Goal: Communication & Community: Share content

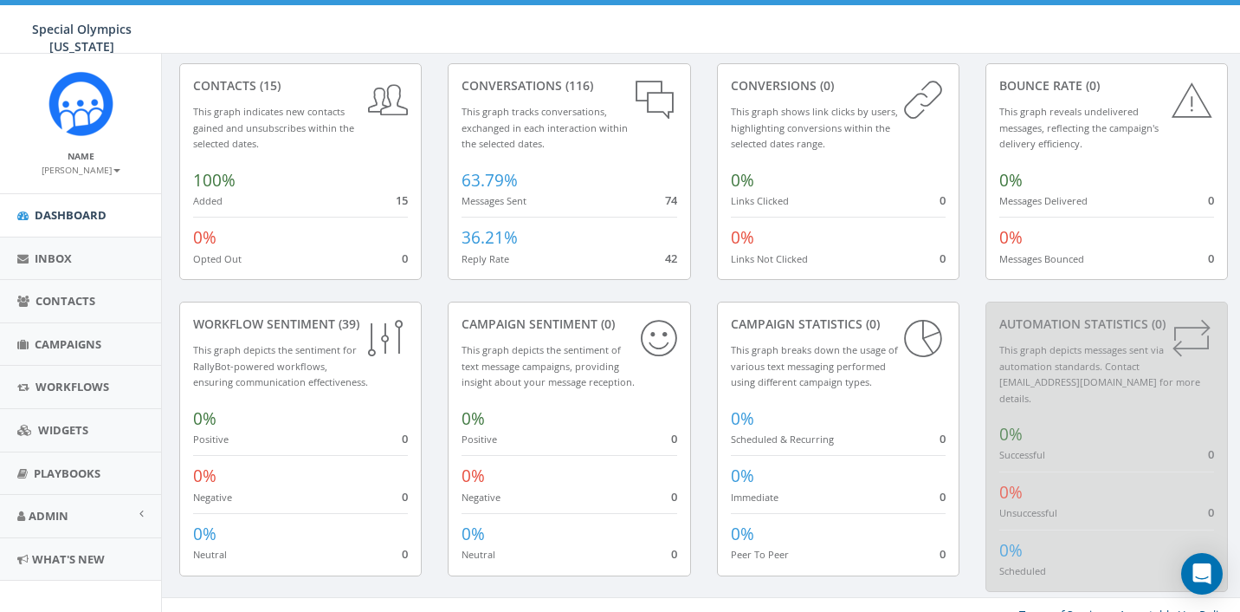
scroll to position [86, 0]
click at [41, 396] on link "Workflows" at bounding box center [80, 387] width 161 height 42
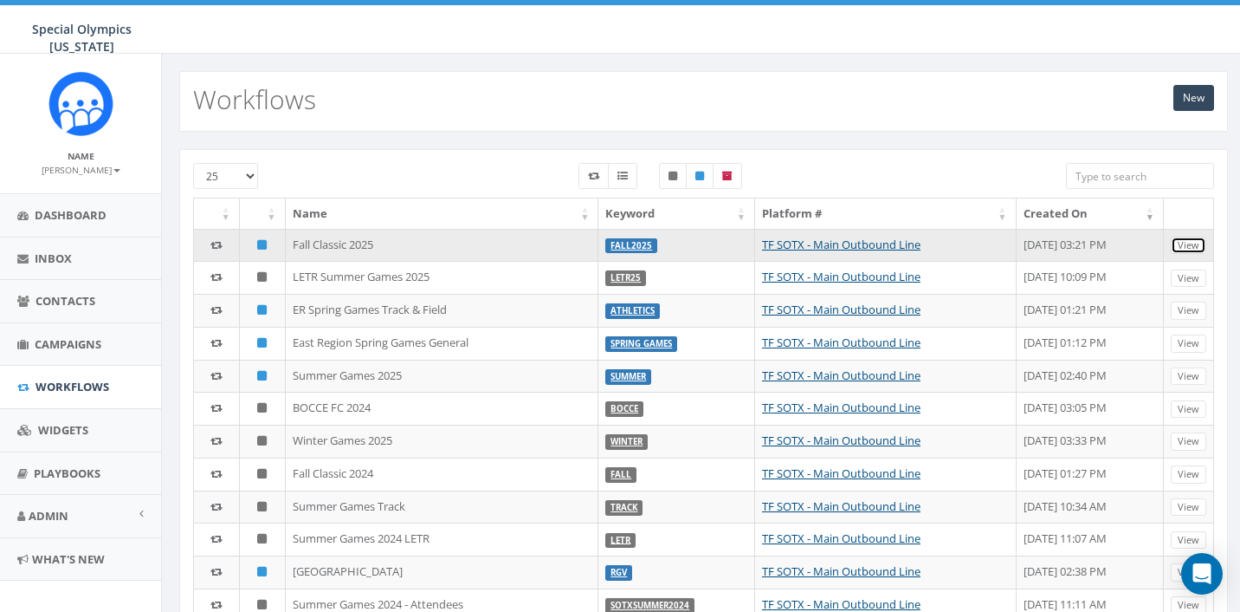
click at [1198, 245] on link "View" at bounding box center [1189, 245] width 36 height 18
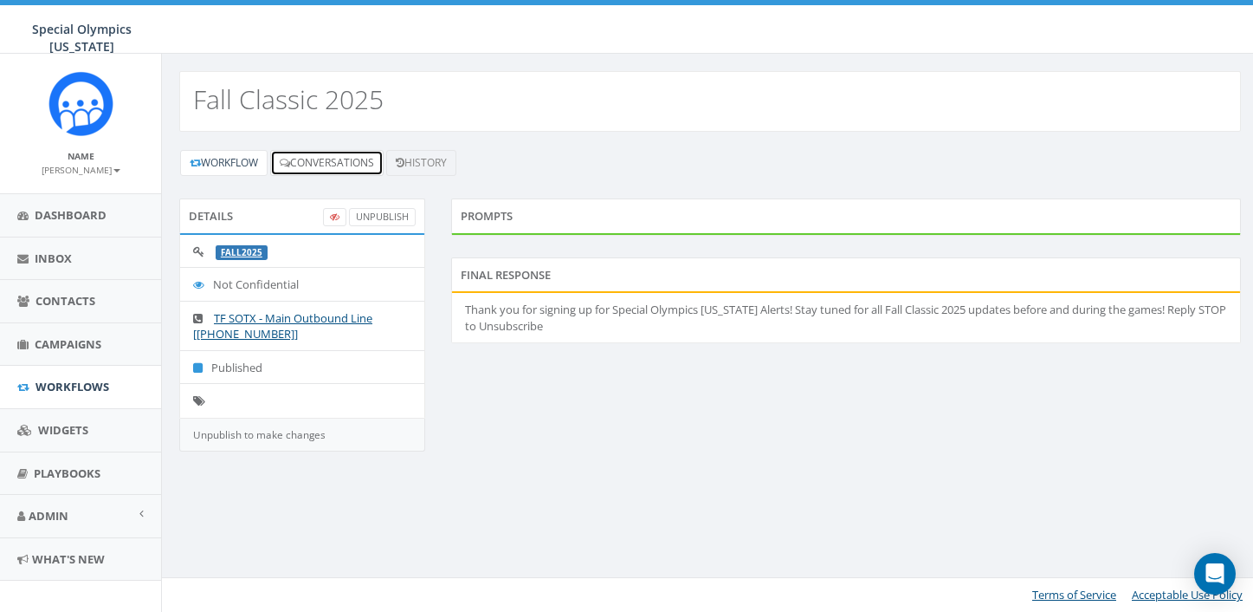
click at [334, 168] on link "Conversations" at bounding box center [326, 163] width 113 height 26
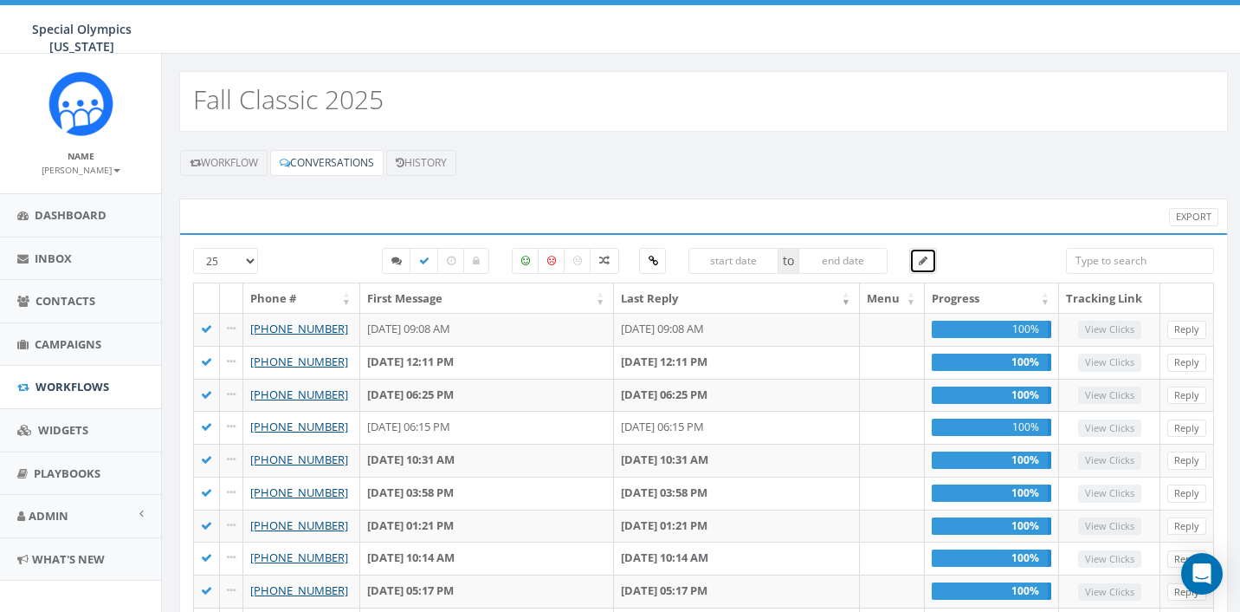
click at [918, 262] on link at bounding box center [924, 261] width 28 height 26
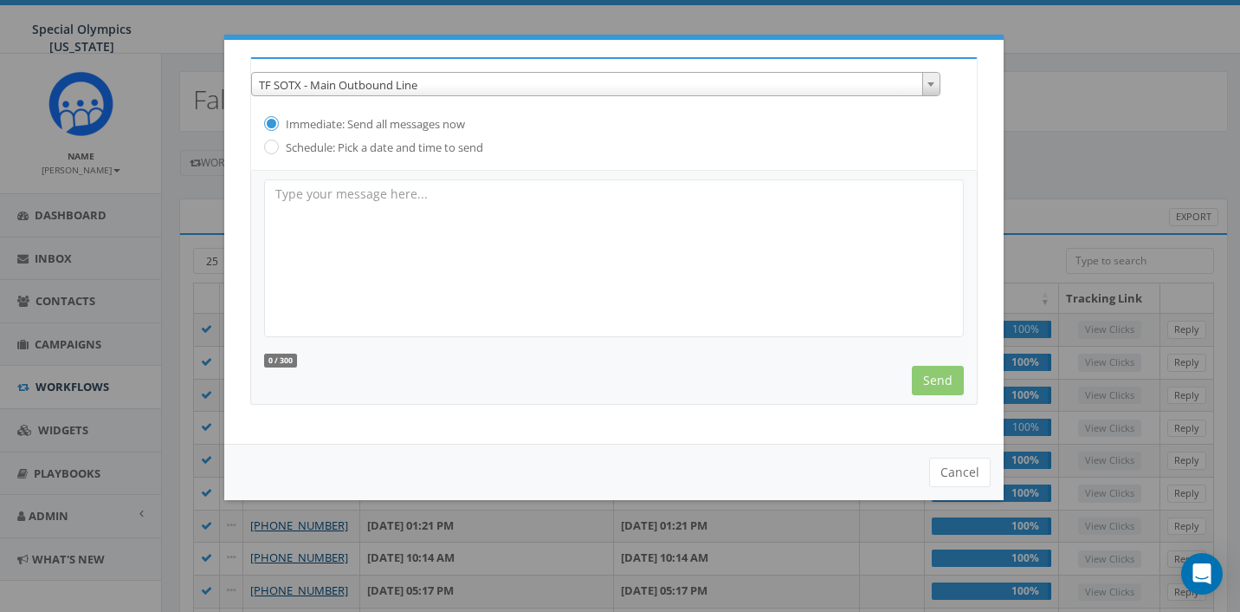
click at [983, 494] on div "Cancel" at bounding box center [614, 472] width 780 height 56
click at [972, 481] on button "Cancel" at bounding box center [960, 471] width 62 height 29
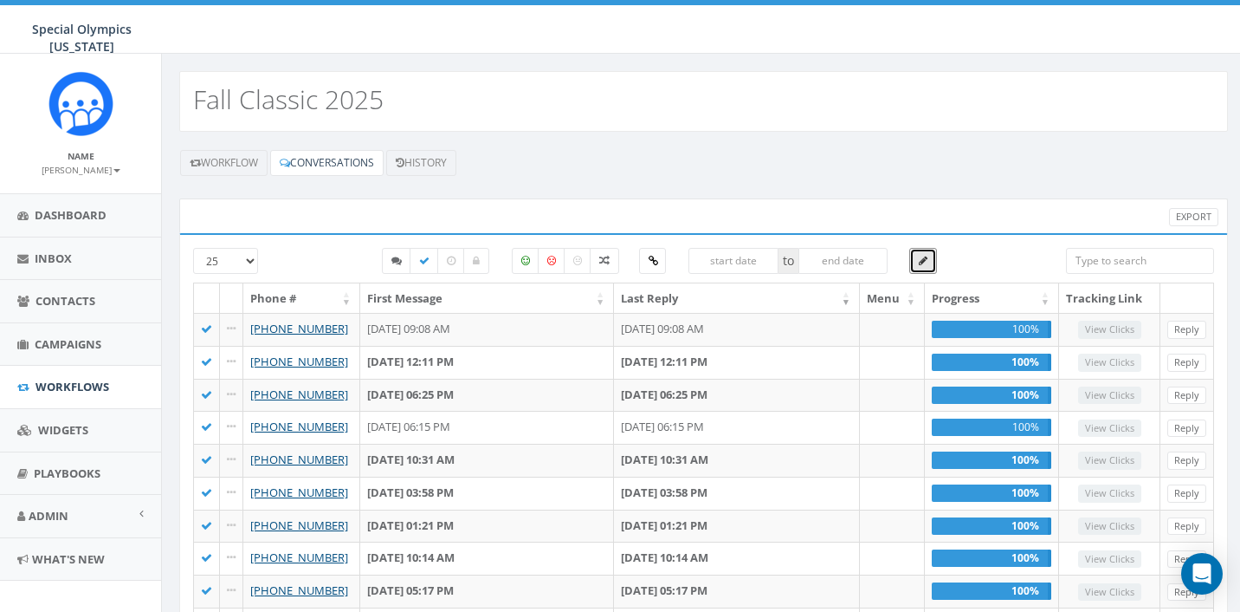
click at [833, 256] on input "text" at bounding box center [844, 261] width 90 height 26
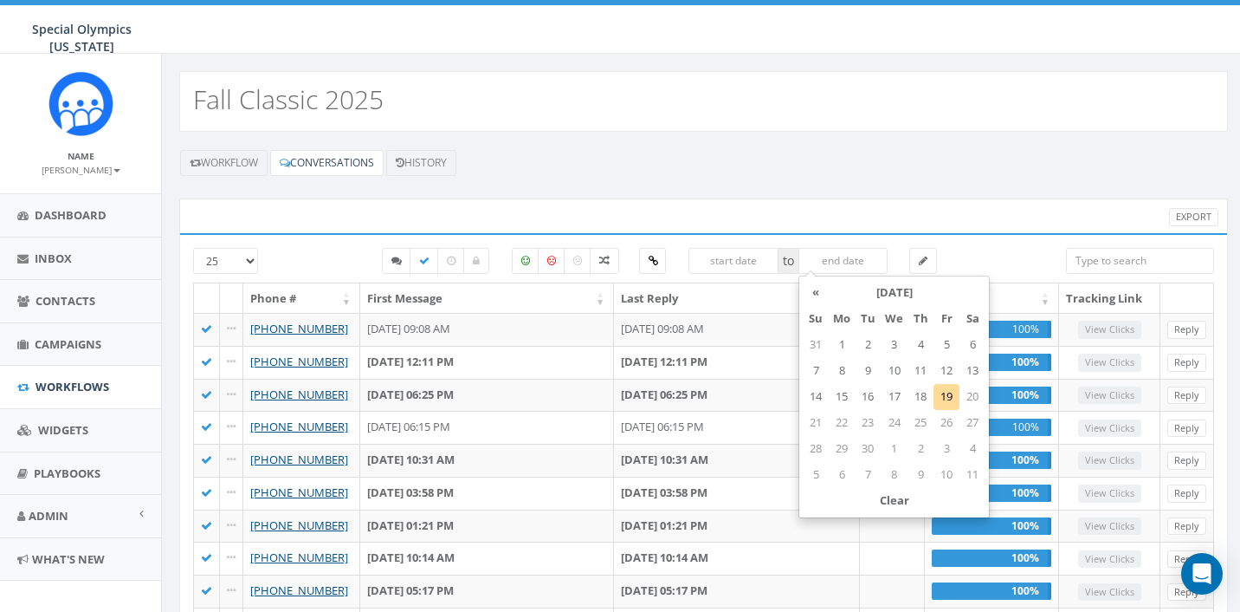
click at [946, 205] on div "Export" at bounding box center [703, 215] width 1049 height 35
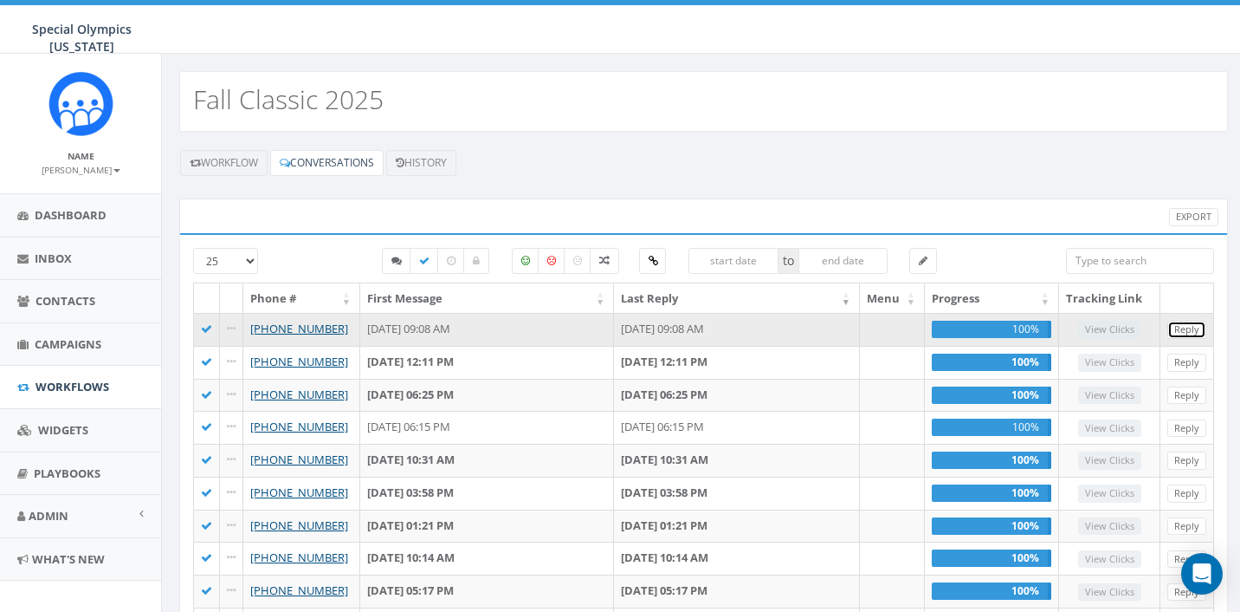
click at [1171, 331] on link "Reply" at bounding box center [1187, 330] width 39 height 18
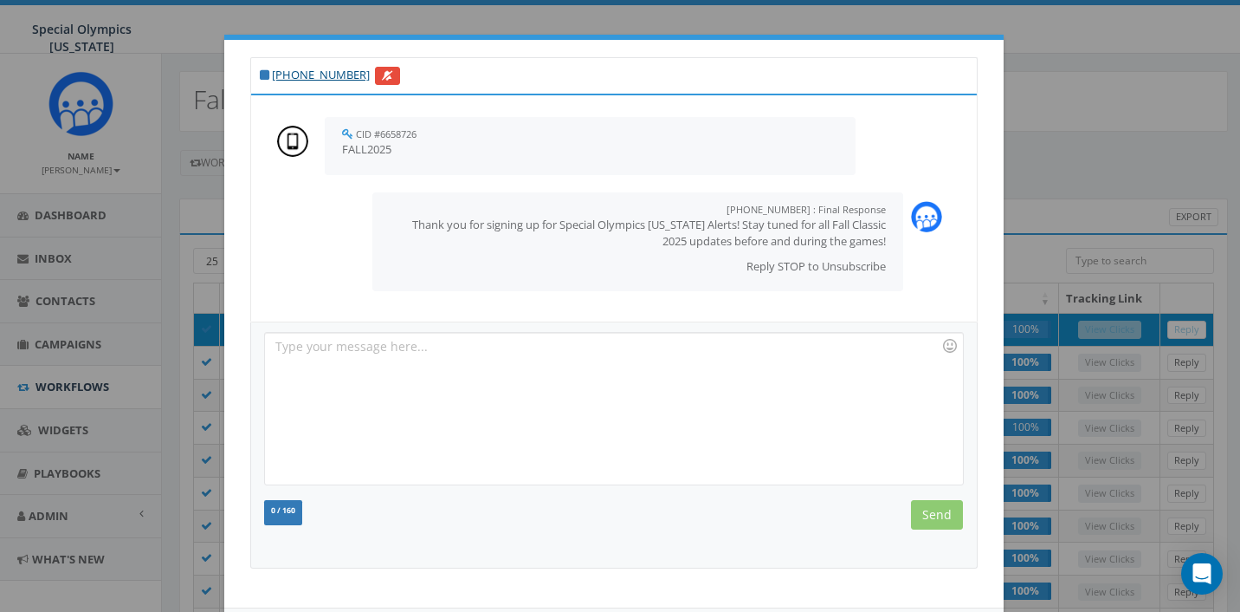
click at [1071, 157] on div "+1 817-296-4508 CID #6658726 September 06, 2025 09:08 AM FALL2025 +1 844-607-00…" at bounding box center [620, 306] width 1240 height 612
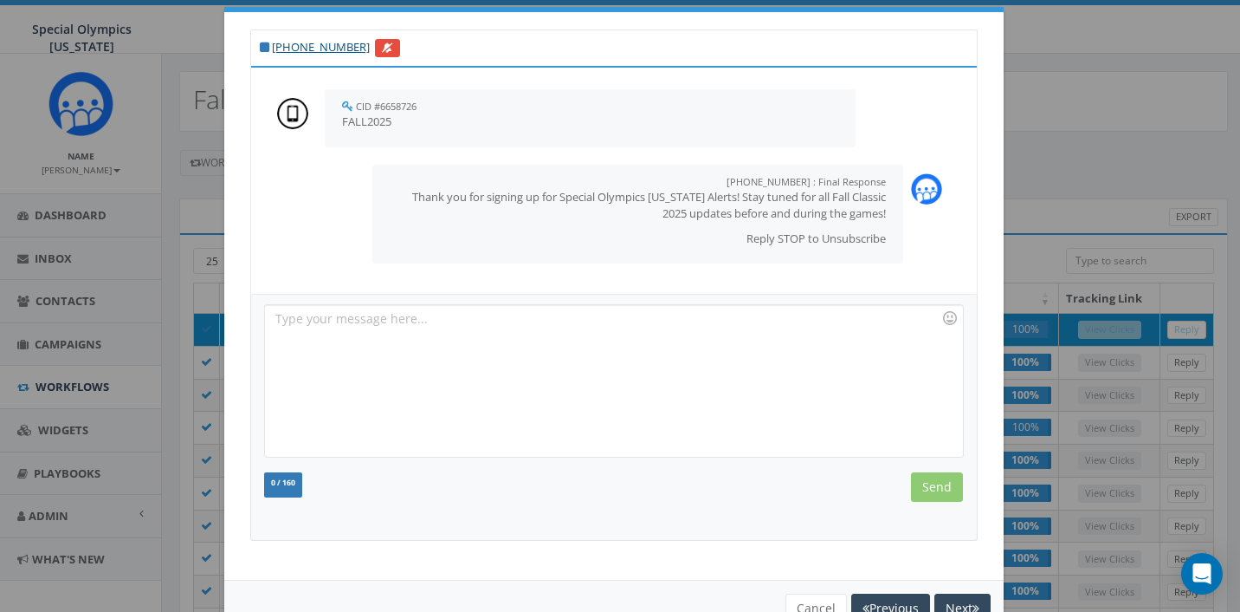
scroll to position [78, 0]
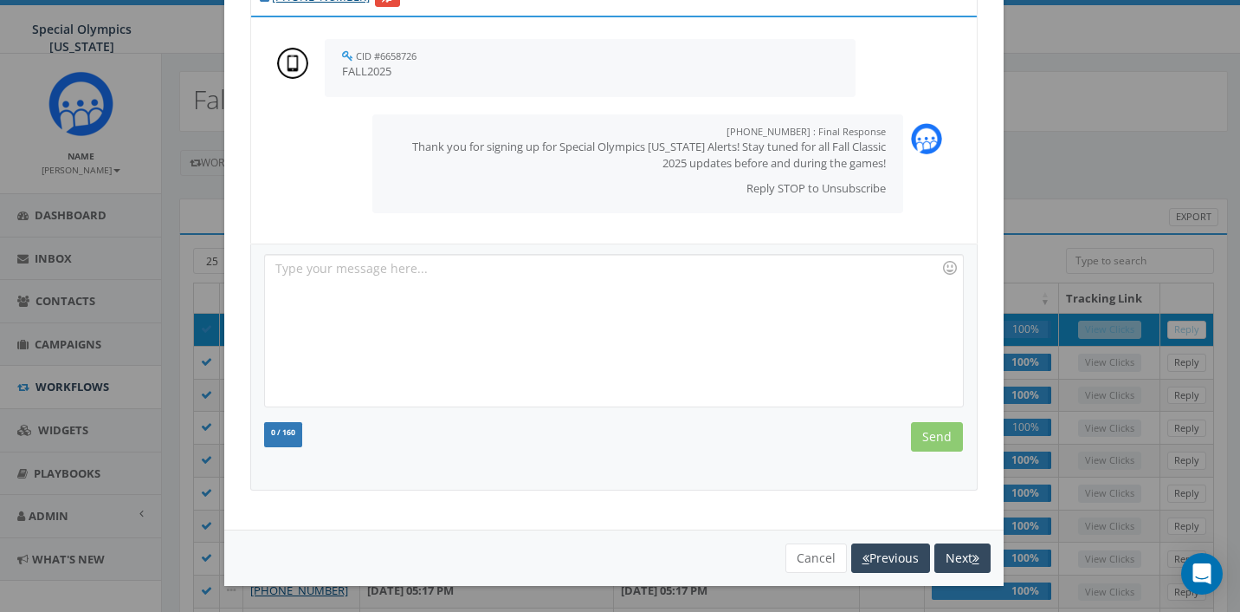
drag, startPoint x: 772, startPoint y: 557, endPoint x: 810, endPoint y: 541, distance: 41.2
click at [772, 556] on div "Cancel Previous Next" at bounding box center [614, 557] width 780 height 56
click at [804, 551] on button "Cancel" at bounding box center [817, 557] width 62 height 29
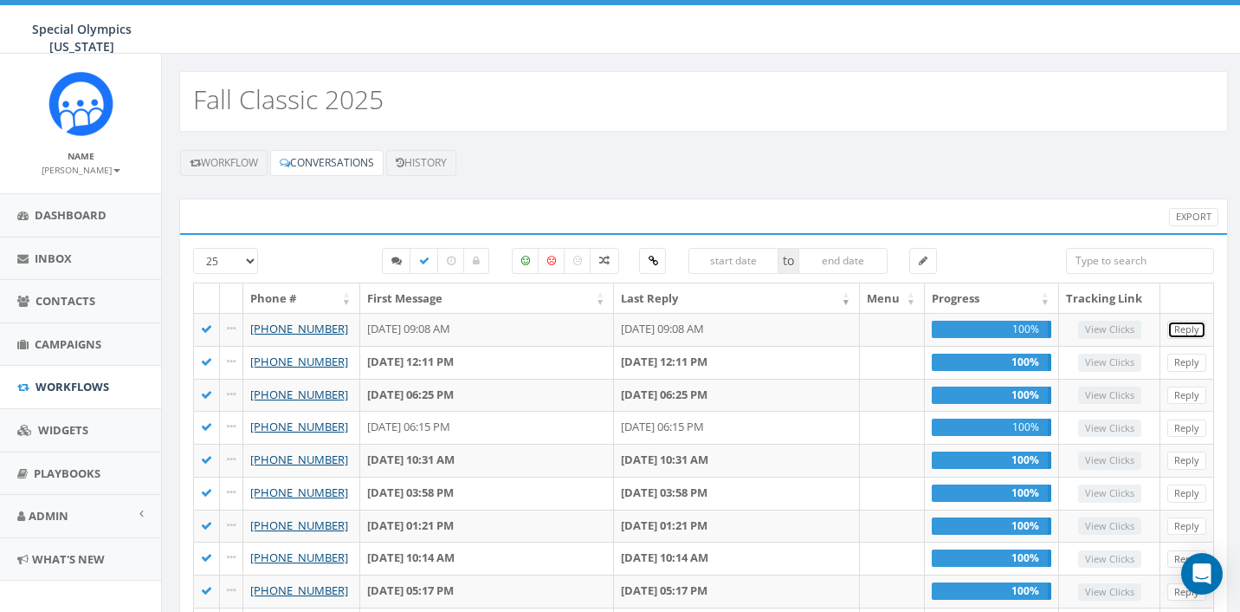
scroll to position [382, 0]
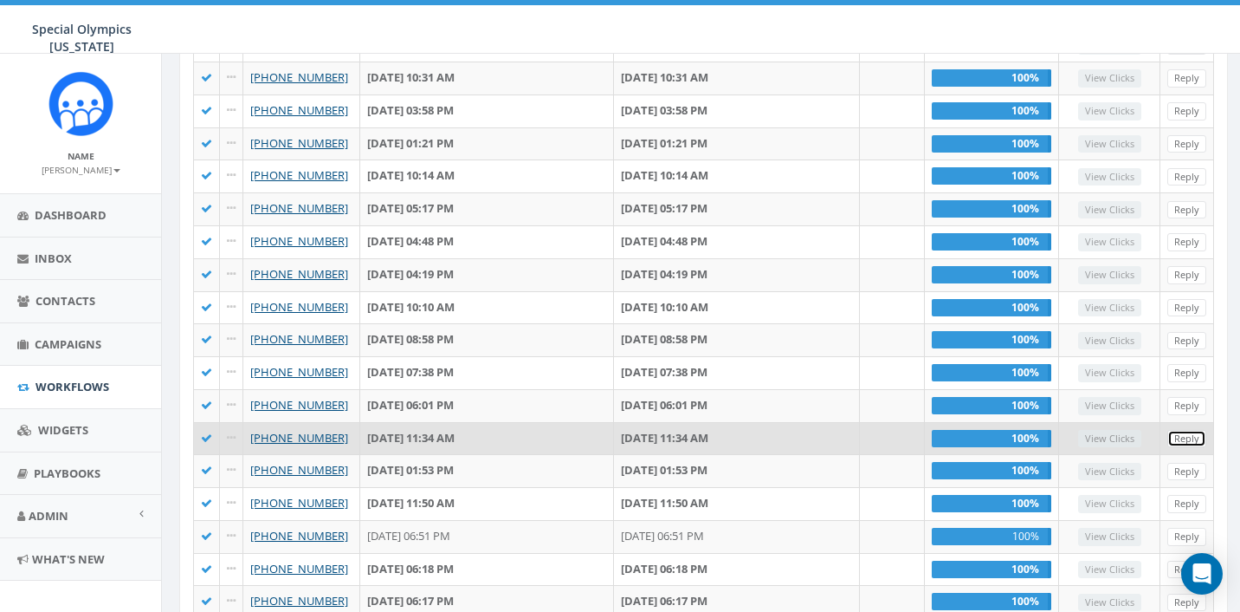
click at [1195, 431] on link "Reply" at bounding box center [1187, 439] width 39 height 18
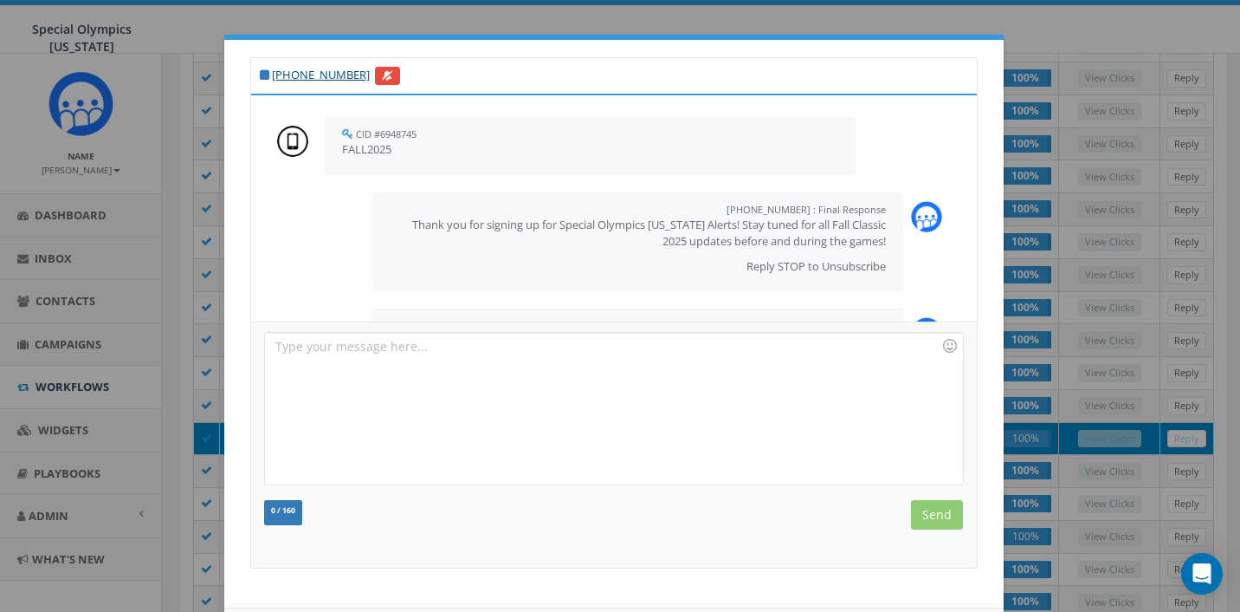
scroll to position [99, 0]
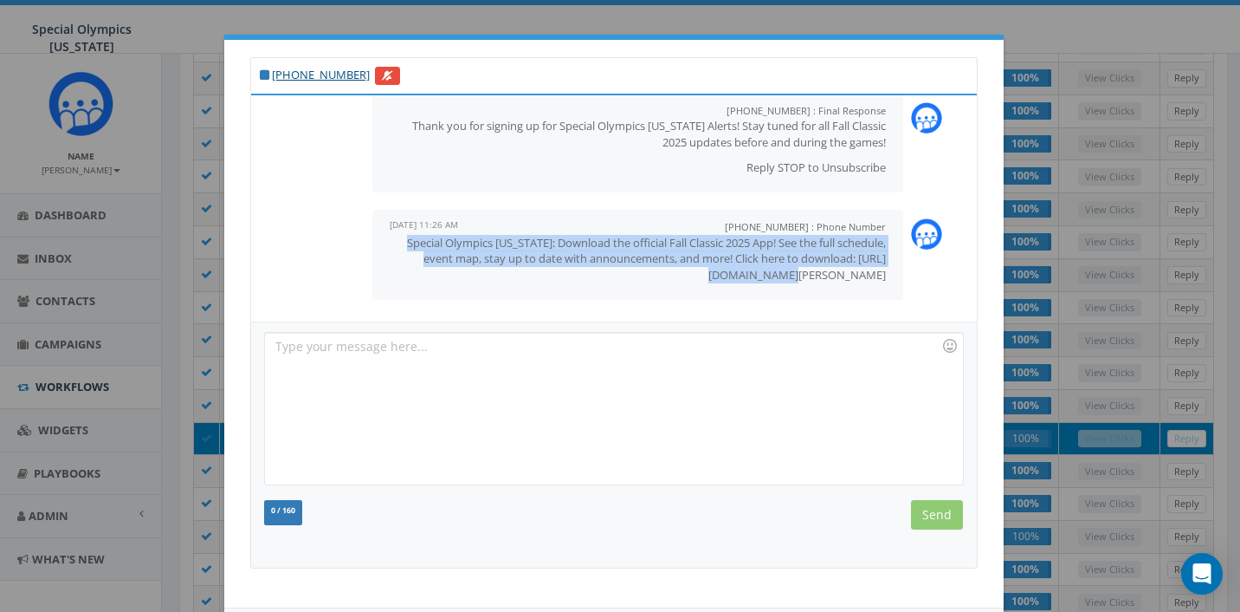
drag, startPoint x: 866, startPoint y: 272, endPoint x: 394, endPoint y: 242, distance: 473.1
click at [395, 243] on div "+1 844-607-0095 : Phone Number September 04, 2025 11:26 AM Special Olympics Tex…" at bounding box center [637, 255] width 531 height 90
copy p "Special Olympics [US_STATE]: Download the official Fall Classic 2025 App! See t…"
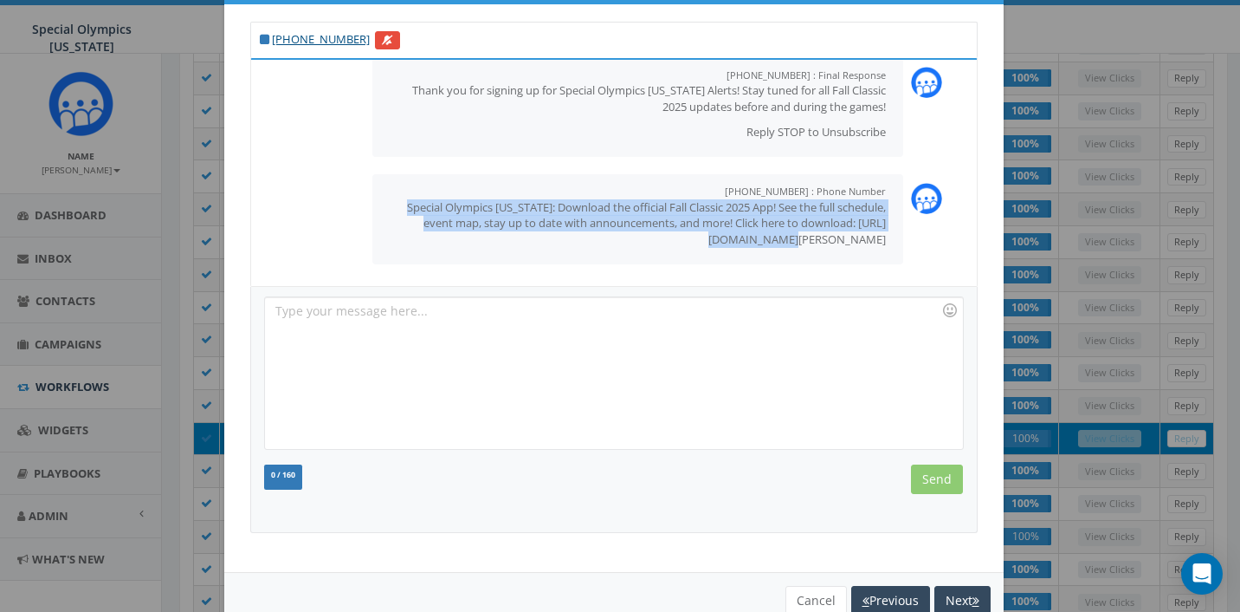
scroll to position [78, 0]
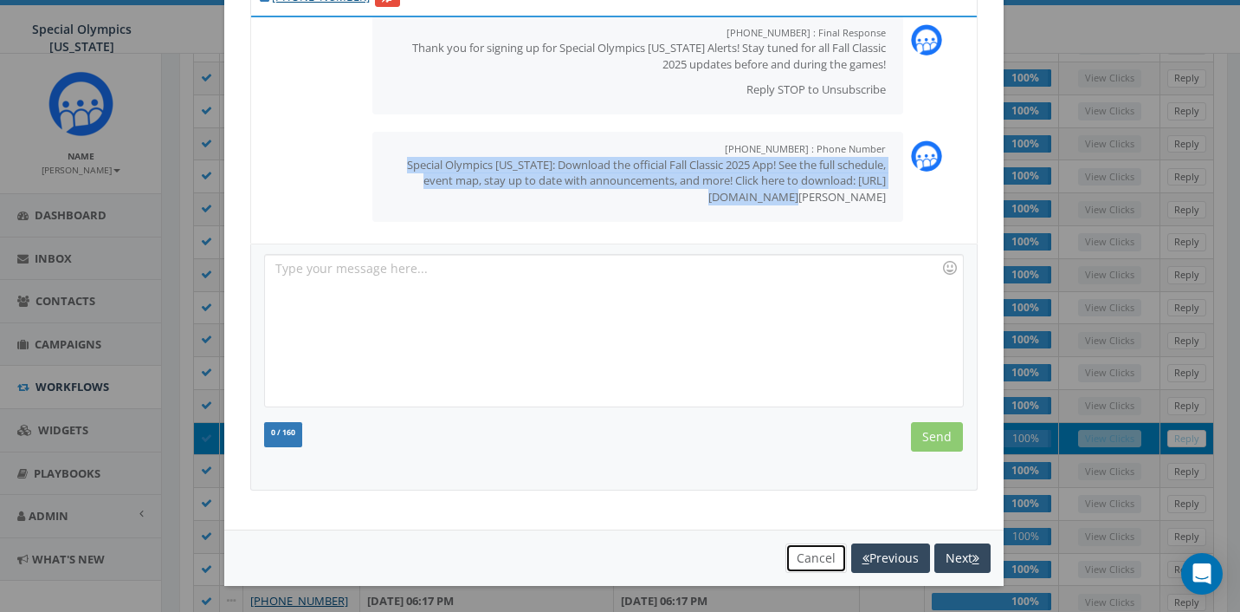
click at [788, 559] on button "Cancel" at bounding box center [817, 557] width 62 height 29
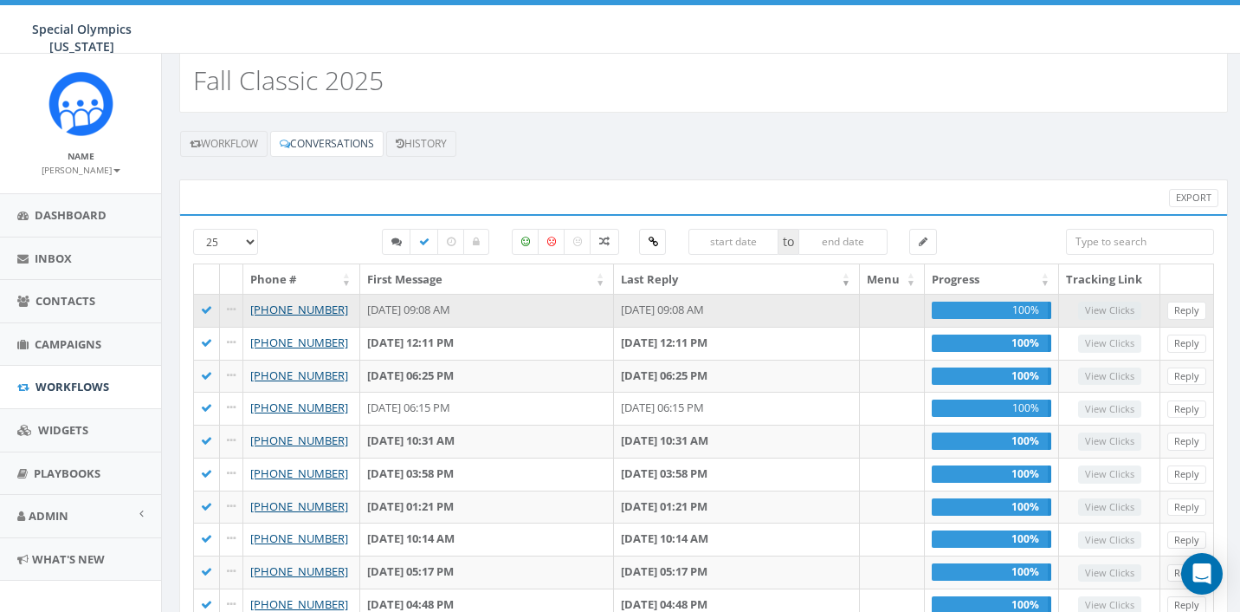
scroll to position [0, 0]
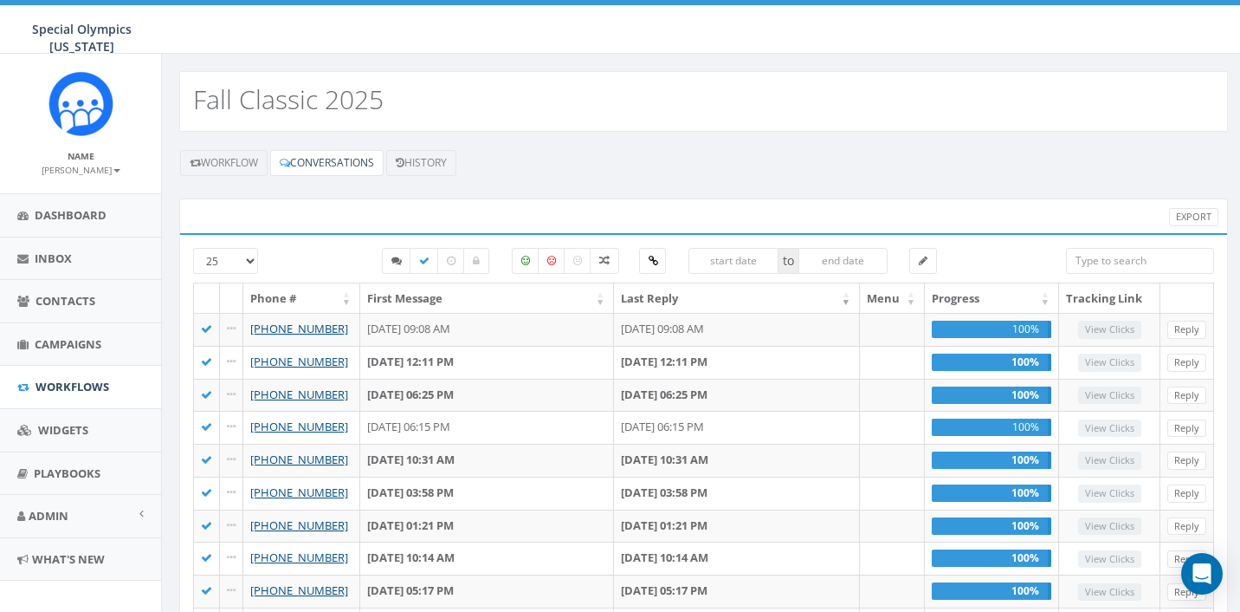
click at [573, 204] on div "Export" at bounding box center [703, 215] width 1049 height 35
click at [422, 154] on link "History" at bounding box center [421, 163] width 70 height 26
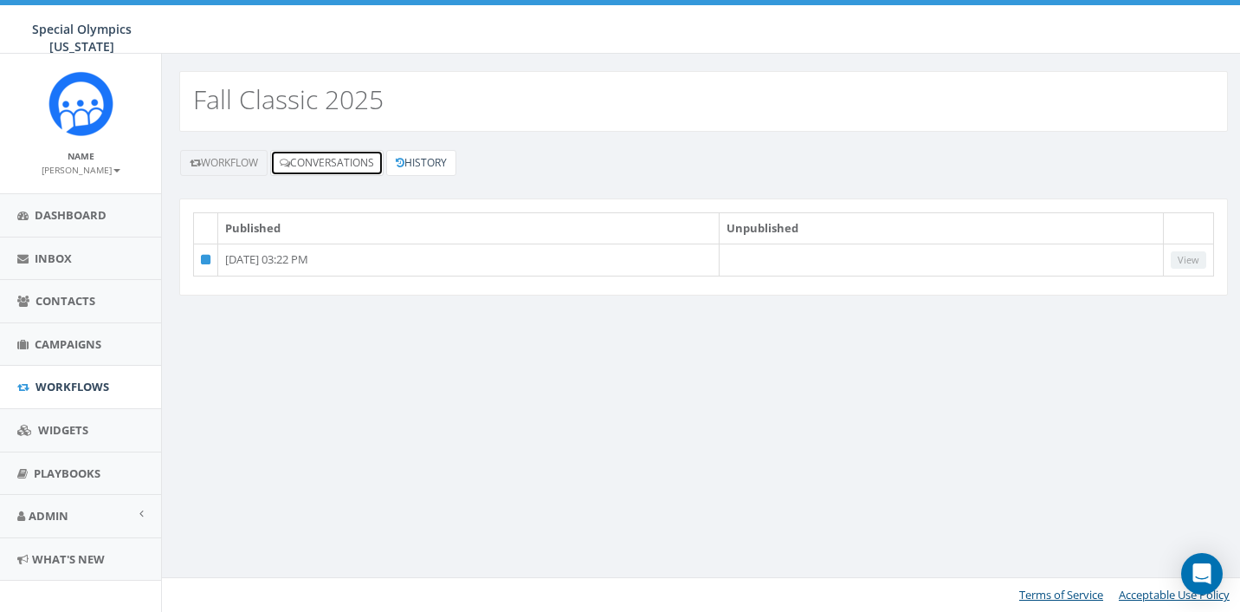
click at [365, 158] on link "Conversations" at bounding box center [326, 163] width 113 height 26
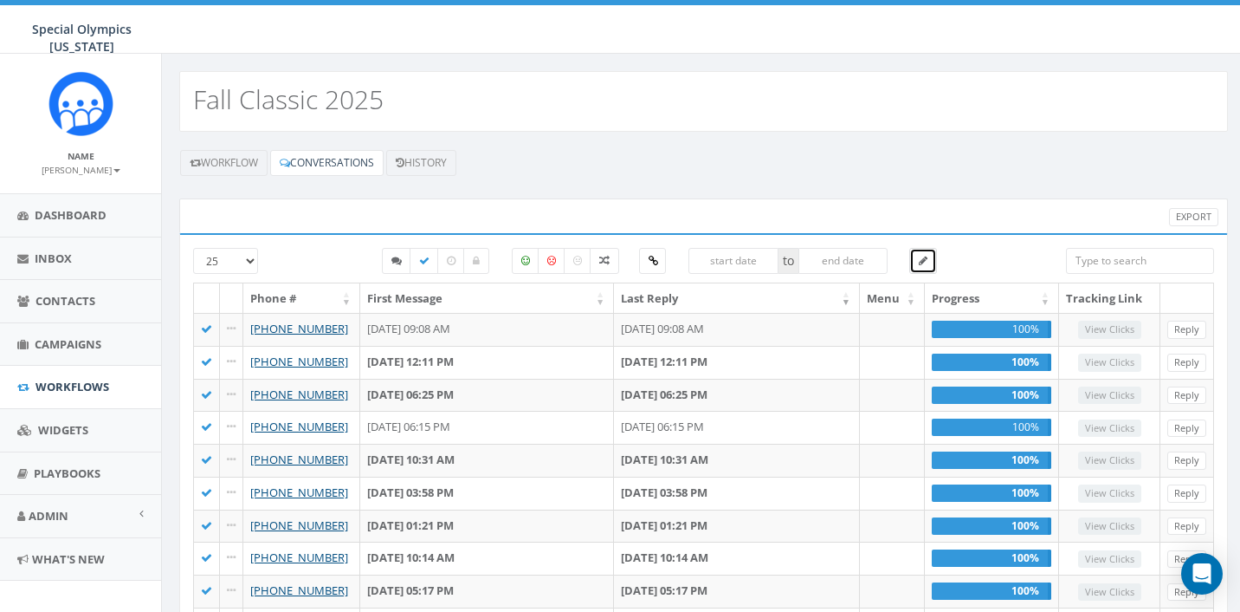
click at [915, 259] on link at bounding box center [924, 261] width 28 height 26
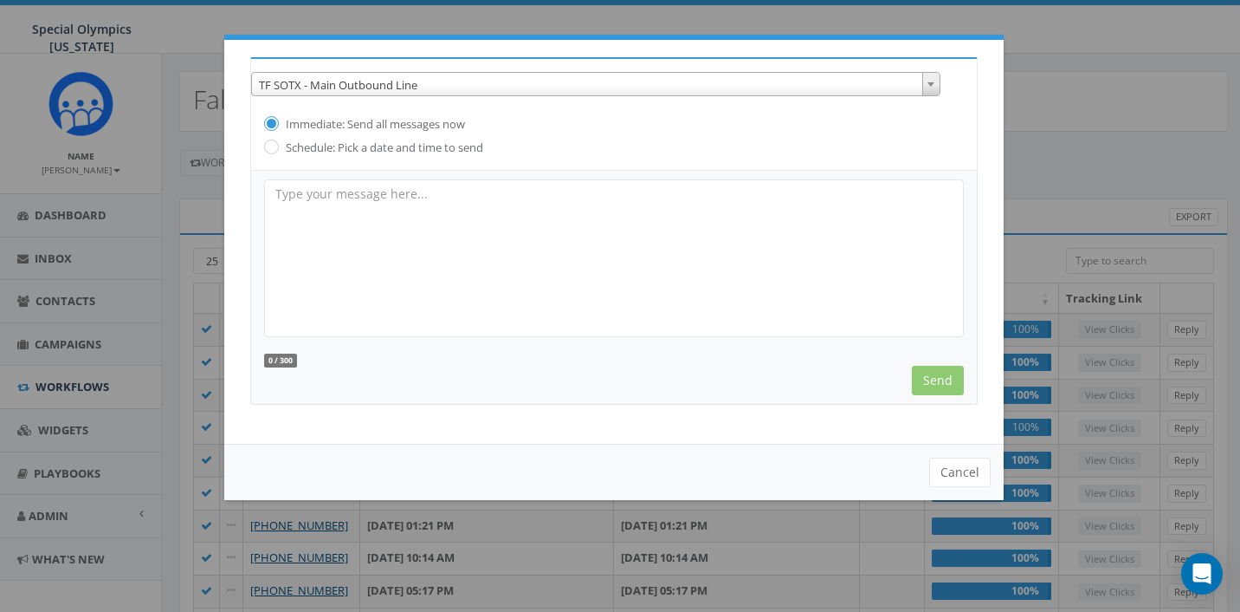
click at [522, 211] on textarea at bounding box center [614, 258] width 700 height 158
type textarea "S"
paste textarea "Special Olympics [US_STATE]: Download the official Fall Classic 2025 App! See t…"
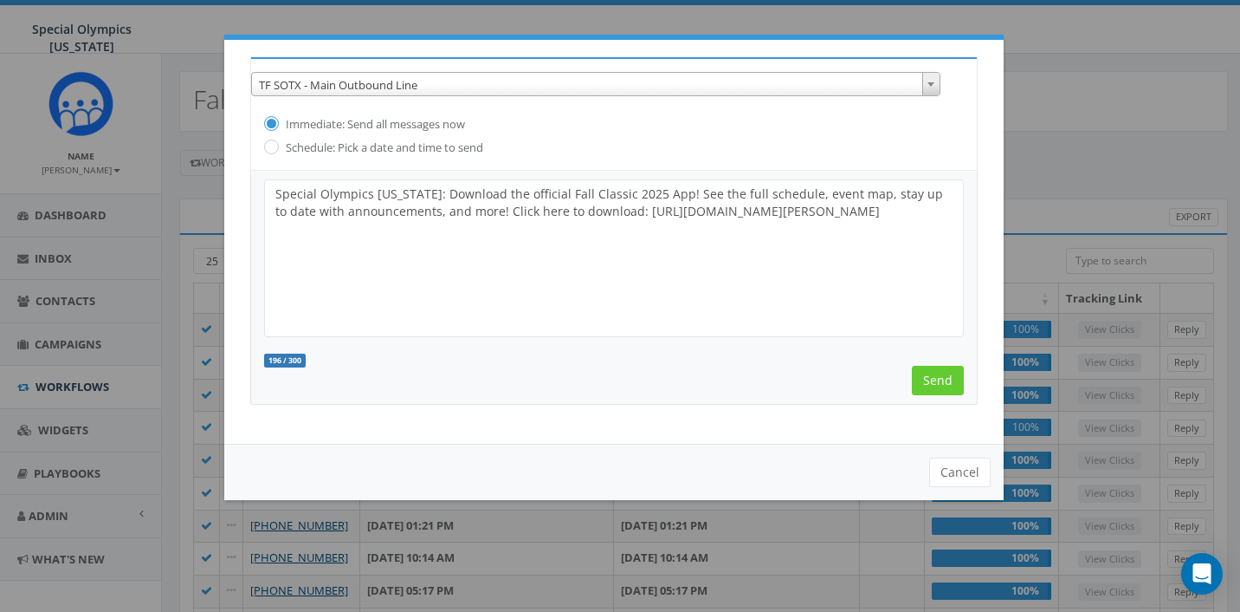
click at [411, 195] on textarea "Special Olympics [US_STATE]: Download the official Fall Classic 2025 App! See t…" at bounding box center [614, 258] width 700 height 158
click at [587, 221] on textarea "Special Olympics [US_STATE]: Fall Classic 2025 is two weeks away! Download the …" at bounding box center [614, 258] width 700 height 158
type textarea "Special Olympics [US_STATE]: Fall Classic 2025 is two weeks away! Download the …"
click at [923, 373] on input "Send" at bounding box center [938, 380] width 52 height 29
